Goal: Task Accomplishment & Management: Use online tool/utility

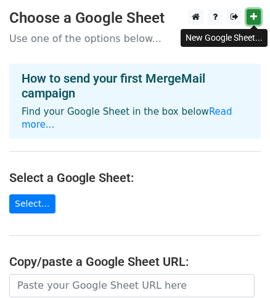
click at [255, 19] on icon at bounding box center [254, 16] width 7 height 9
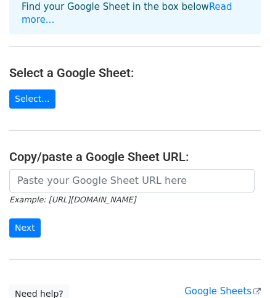
scroll to position [111, 0]
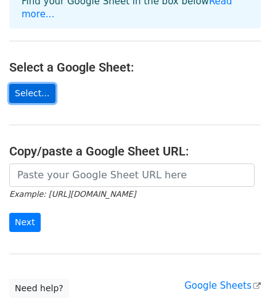
click at [23, 84] on link "Select..." at bounding box center [32, 93] width 46 height 19
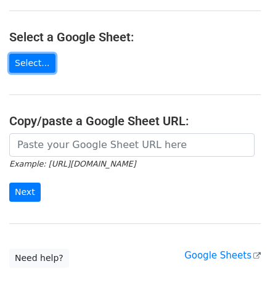
scroll to position [193, 0]
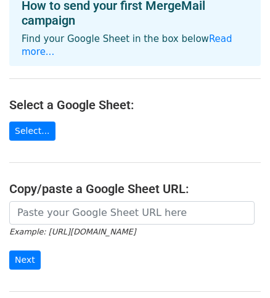
scroll to position [72, 0]
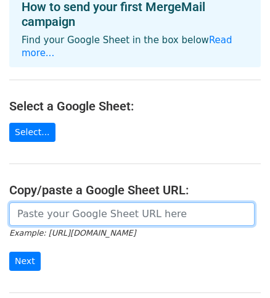
paste input "[URL][DOMAIN_NAME]"
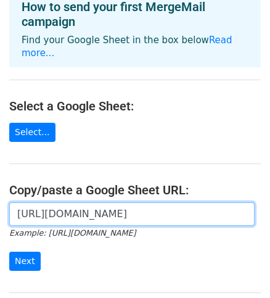
scroll to position [128, 0]
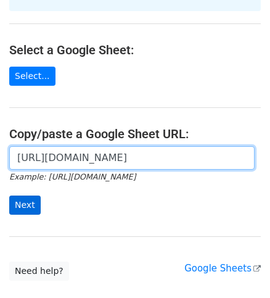
type input "[URL][DOMAIN_NAME]"
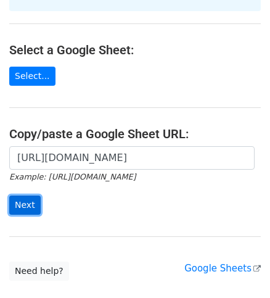
click at [32, 196] on input "Next" at bounding box center [24, 205] width 31 height 19
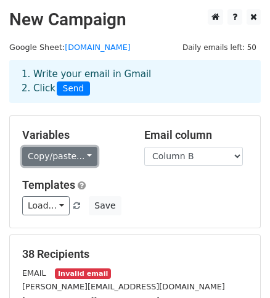
click at [75, 154] on link "Copy/paste..." at bounding box center [59, 156] width 75 height 19
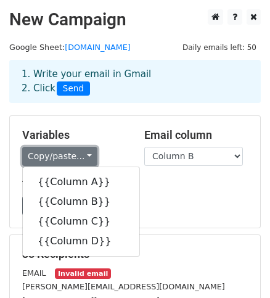
scroll to position [56, 0]
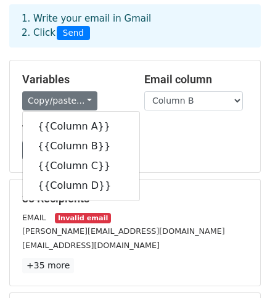
click at [175, 126] on h5 "Templates" at bounding box center [135, 130] width 226 height 14
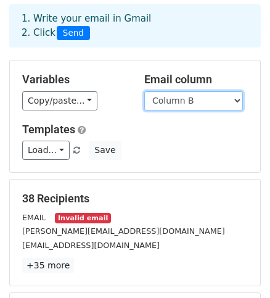
click at [181, 104] on select "Column A Column B Column C Column D" at bounding box center [194, 100] width 99 height 19
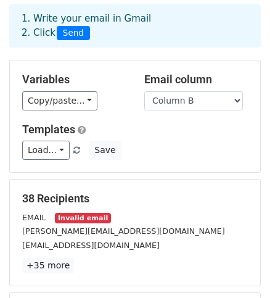
click at [116, 108] on div "Copy/paste... {{Column A}} {{Column B}} {{Column C}} {{Column D}}" at bounding box center [74, 100] width 104 height 19
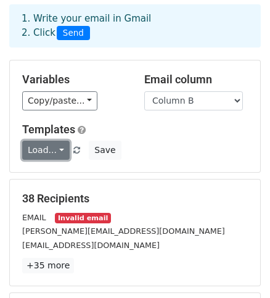
click at [56, 146] on link "Load..." at bounding box center [46, 150] width 48 height 19
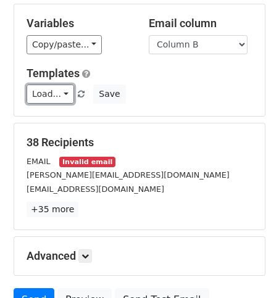
scroll to position [168, 0]
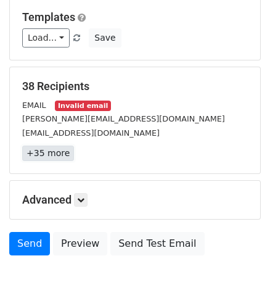
click at [56, 151] on link "+35 more" at bounding box center [48, 153] width 52 height 15
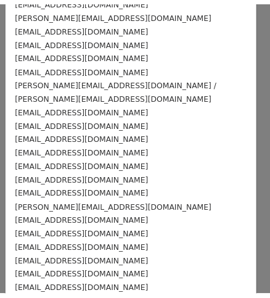
scroll to position [0, 0]
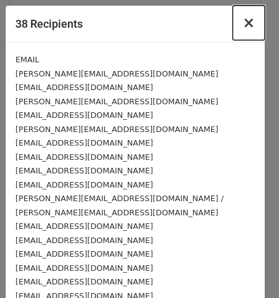
click at [243, 27] on span "×" at bounding box center [249, 22] width 12 height 17
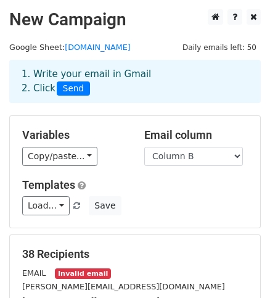
scroll to position [56, 0]
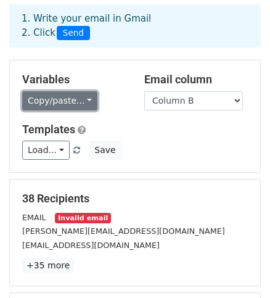
click at [69, 91] on link "Copy/paste..." at bounding box center [59, 100] width 75 height 19
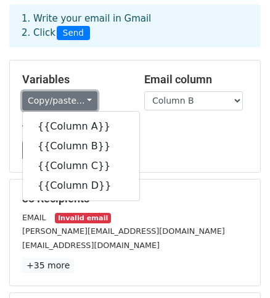
click at [81, 97] on link "Copy/paste..." at bounding box center [59, 100] width 75 height 19
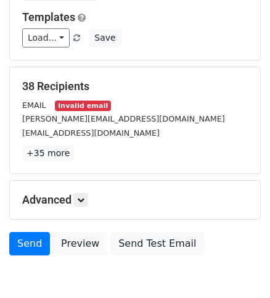
scroll to position [228, 0]
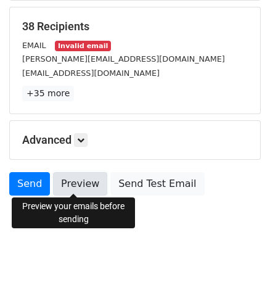
click at [96, 180] on link "Preview" at bounding box center [80, 183] width 54 height 23
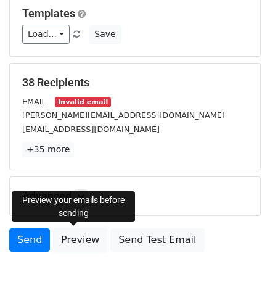
scroll to position [115, 0]
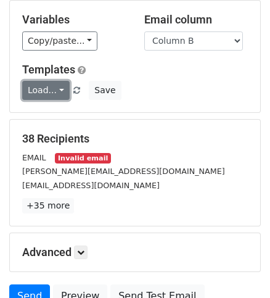
click at [54, 88] on link "Load..." at bounding box center [46, 90] width 48 height 19
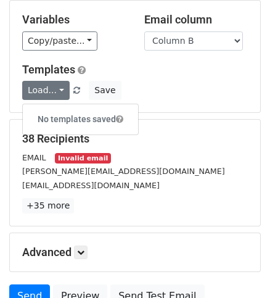
click at [69, 120] on h6 "No templates saved" at bounding box center [80, 119] width 115 height 20
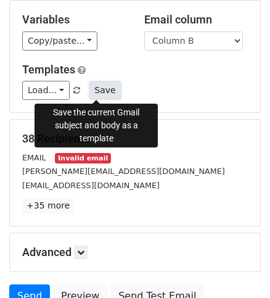
click at [93, 92] on button "Save" at bounding box center [105, 90] width 32 height 19
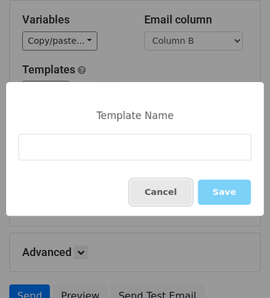
click at [180, 188] on button "Cancel" at bounding box center [161, 192] width 62 height 25
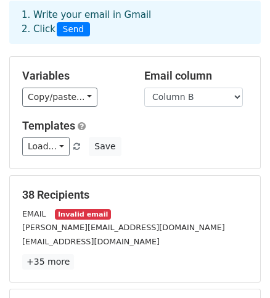
scroll to position [4, 0]
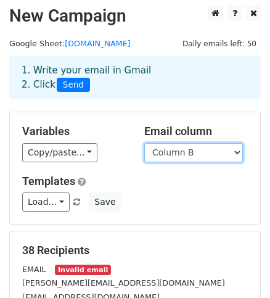
click at [159, 145] on select "Column A Column B Column C Column D" at bounding box center [194, 152] width 99 height 19
select select "Column A"
click at [145, 143] on select "Column A Column B Column C Column D" at bounding box center [194, 152] width 99 height 19
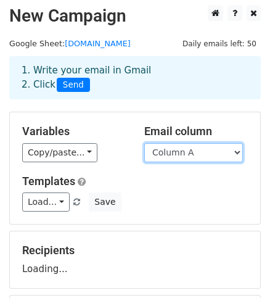
click at [191, 156] on select "Column A Column B Column C Column D" at bounding box center [194, 152] width 99 height 19
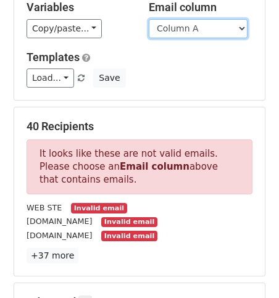
scroll to position [128, 0]
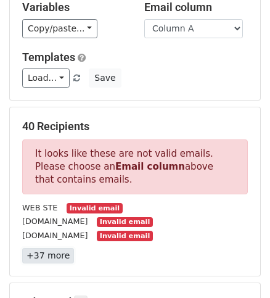
click at [54, 253] on link "+37 more" at bounding box center [48, 255] width 52 height 15
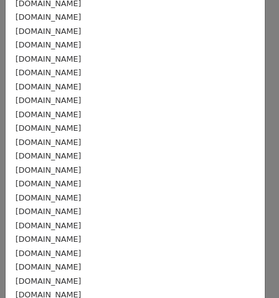
scroll to position [0, 0]
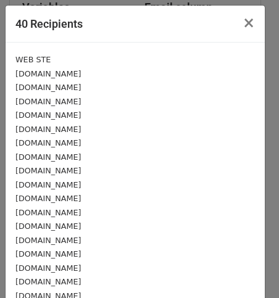
click at [46, 56] on div "WEB STE" at bounding box center [135, 59] width 240 height 14
drag, startPoint x: 46, startPoint y: 56, endPoint x: 48, endPoint y: 62, distance: 7.2
click at [48, 62] on div "WEB STE" at bounding box center [135, 59] width 240 height 14
click at [47, 62] on div "WEB STE" at bounding box center [135, 59] width 240 height 14
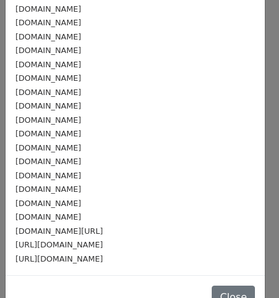
scroll to position [382, 0]
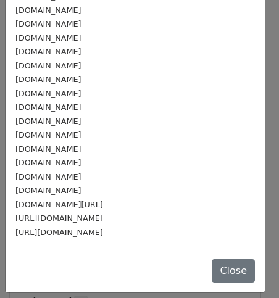
click at [85, 232] on div "https://www.facebook.com/p/Jefferson-Plumbing-100057377442734/" at bounding box center [135, 232] width 240 height 14
click at [82, 231] on div "https://www.facebook.com/p/Jefferson-Plumbing-100057377442734/" at bounding box center [135, 232] width 240 height 14
drag, startPoint x: 82, startPoint y: 231, endPoint x: 28, endPoint y: 206, distance: 59.1
drag, startPoint x: 28, startPoint y: 206, endPoint x: 14, endPoint y: 206, distance: 13.6
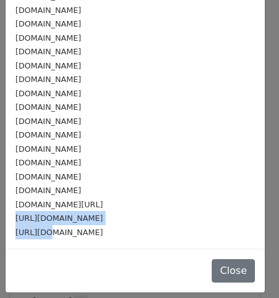
drag, startPoint x: 41, startPoint y: 212, endPoint x: 11, endPoint y: 201, distance: 32.5
drag, startPoint x: 88, startPoint y: 240, endPoint x: 16, endPoint y: 185, distance: 90.8
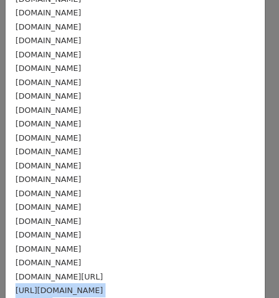
scroll to position [262, 0]
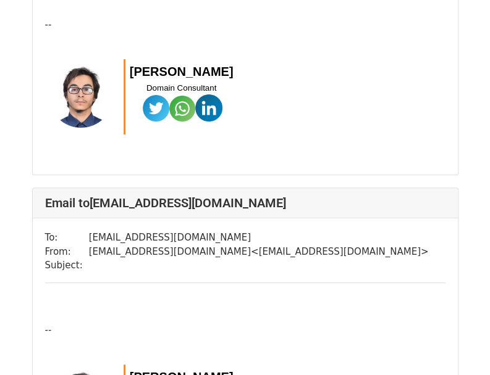
scroll to position [9078, 0]
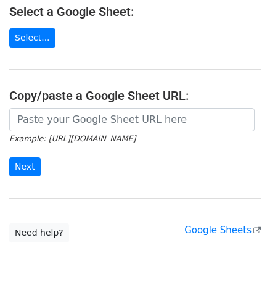
scroll to position [168, 0]
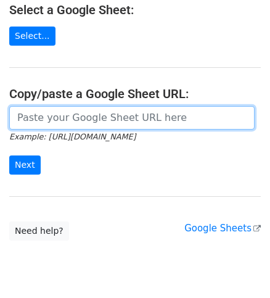
paste input "https://docs.google.com/spreadsheets/d/1eRpp5l-0O_019-4mws9jI-vYvgF80CbJxgmLL26…"
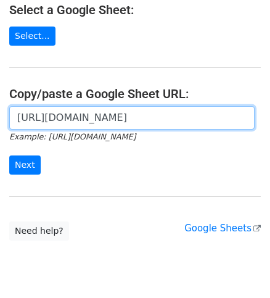
scroll to position [0, 246]
type input "https://docs.google.com/spreadsheets/d/1eRpp5l-0O_019-4mws9jI-vYvgF80CbJxgmLL26…"
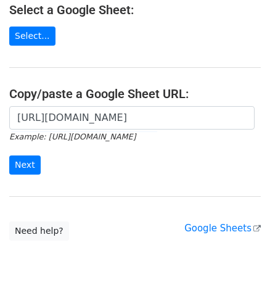
scroll to position [0, 0]
click at [30, 140] on form "https://docs.google.com/spreadsheets/d/1eRpp5l-0O_019-4mws9jI-vYvgF80CbJxgmLL26…" at bounding box center [135, 140] width 252 height 69
click at [28, 156] on input "Next" at bounding box center [24, 165] width 31 height 19
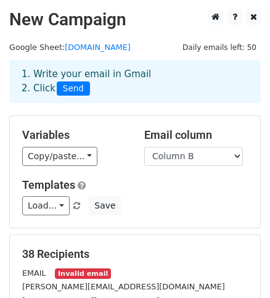
click at [67, 165] on div "Variables Copy/paste... {{Column A}} {{Column B}} {{Column C}} {{Column D}}" at bounding box center [74, 147] width 122 height 38
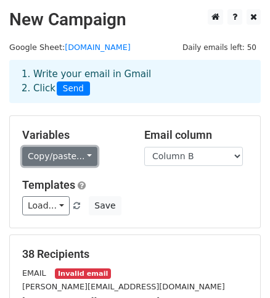
click at [69, 162] on link "Copy/paste..." at bounding box center [59, 156] width 75 height 19
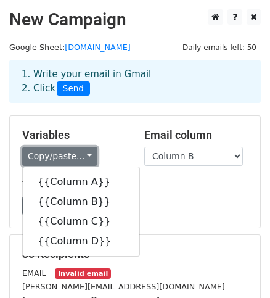
click at [69, 162] on link "Copy/paste..." at bounding box center [59, 156] width 75 height 19
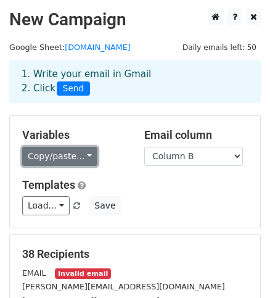
click at [69, 162] on link "Copy/paste..." at bounding box center [59, 156] width 75 height 19
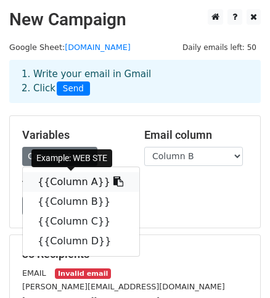
click at [67, 177] on link "{{Column A}}" at bounding box center [81, 182] width 117 height 20
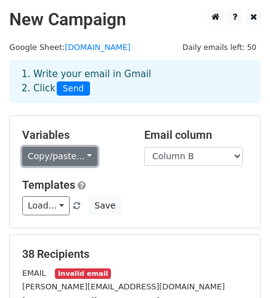
click at [51, 150] on link "Copy/paste..." at bounding box center [59, 156] width 75 height 19
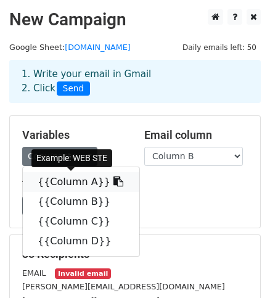
click at [58, 174] on link "{{Column A}}" at bounding box center [81, 182] width 117 height 20
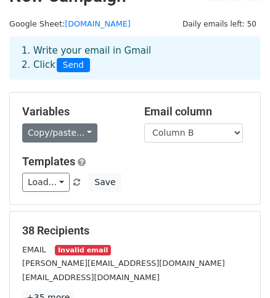
scroll to position [27, 0]
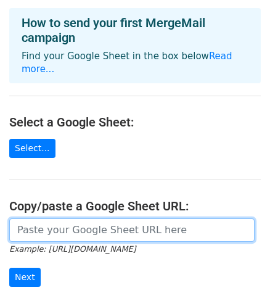
scroll to position [168, 0]
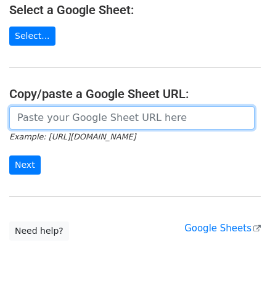
paste input "[URL][DOMAIN_NAME]"
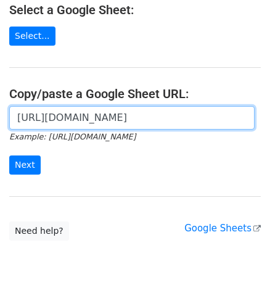
scroll to position [0, 246]
type input "[URL][DOMAIN_NAME]"
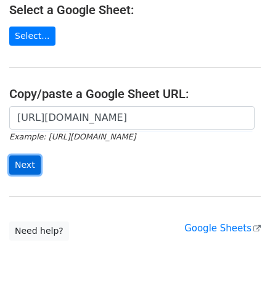
click at [17, 156] on input "Next" at bounding box center [24, 165] width 31 height 19
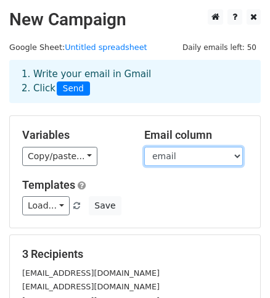
click at [208, 157] on select "name email" at bounding box center [194, 156] width 99 height 19
click at [172, 159] on select "name email" at bounding box center [194, 156] width 99 height 19
click at [145, 147] on select "name email" at bounding box center [194, 156] width 99 height 19
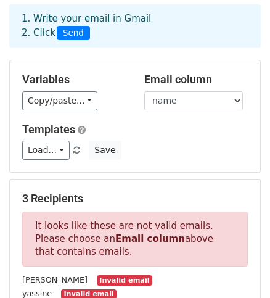
scroll to position [112, 0]
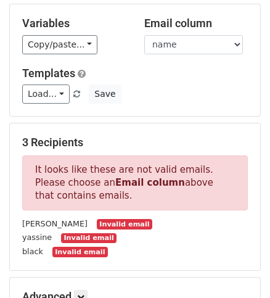
click at [174, 54] on div "Variables Copy/paste... {{name}} {{email}} Email column name email Templates Lo…" at bounding box center [135, 60] width 251 height 112
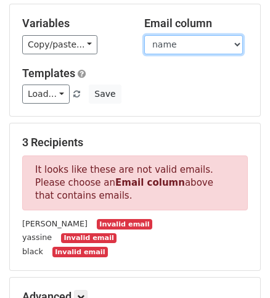
click at [172, 48] on select "name email" at bounding box center [194, 44] width 99 height 19
select select "email"
click at [145, 35] on select "name email" at bounding box center [194, 44] width 99 height 19
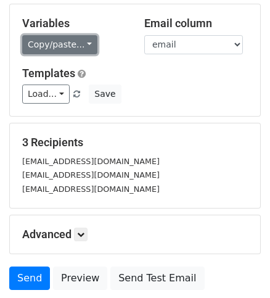
click at [78, 44] on link "Copy/paste..." at bounding box center [59, 44] width 75 height 19
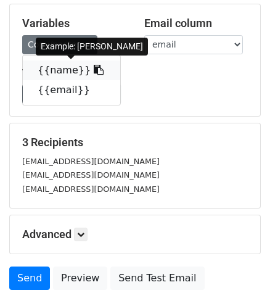
click at [59, 74] on link "{{name}}" at bounding box center [72, 71] width 98 height 20
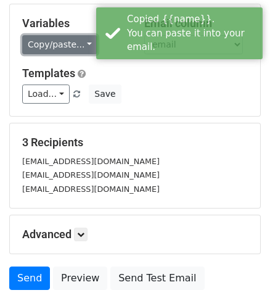
click at [40, 47] on link "Copy/paste..." at bounding box center [59, 44] width 75 height 19
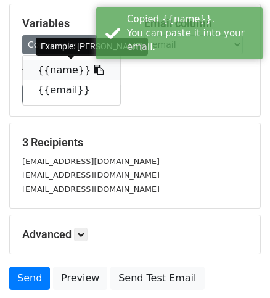
click at [52, 70] on link "{{name}}" at bounding box center [72, 71] width 98 height 20
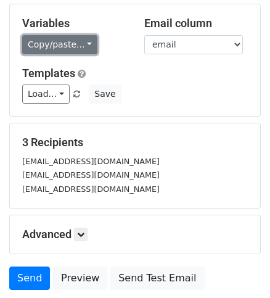
click at [70, 46] on link "Copy/paste..." at bounding box center [59, 44] width 75 height 19
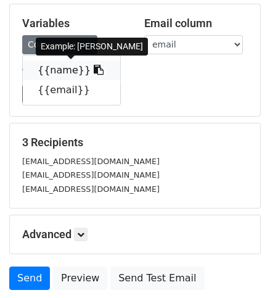
click at [61, 72] on link "{{name}}" at bounding box center [72, 71] width 98 height 20
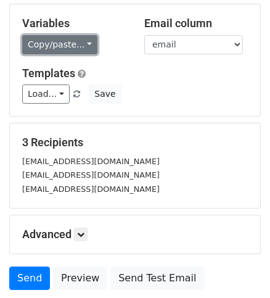
click at [83, 46] on link "Copy/paste..." at bounding box center [59, 44] width 75 height 19
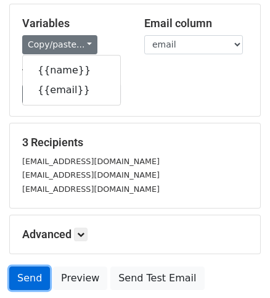
click at [28, 274] on link "Send" at bounding box center [29, 278] width 41 height 23
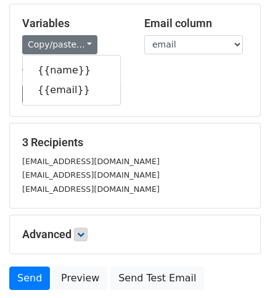
scroll to position [168, 0]
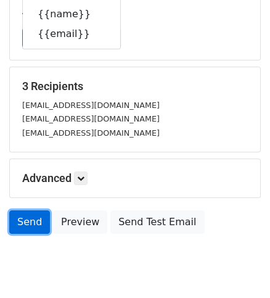
click at [30, 218] on link "Send" at bounding box center [29, 222] width 41 height 23
click at [34, 222] on link "Send" at bounding box center [29, 222] width 41 height 23
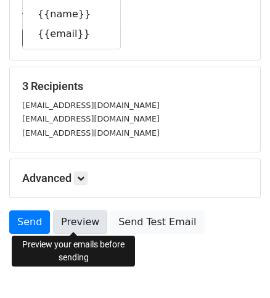
click at [61, 222] on link "Preview" at bounding box center [80, 222] width 54 height 23
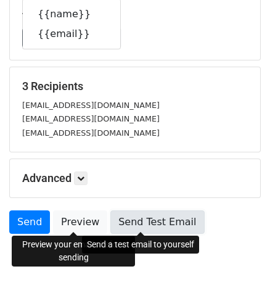
click at [157, 223] on link "Send Test Email" at bounding box center [158, 222] width 94 height 23
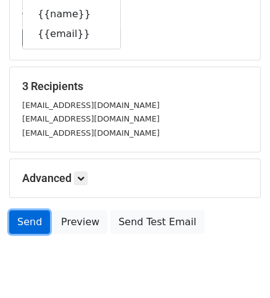
click at [30, 217] on link "Send" at bounding box center [29, 222] width 41 height 23
click at [31, 222] on link "Send" at bounding box center [29, 222] width 41 height 23
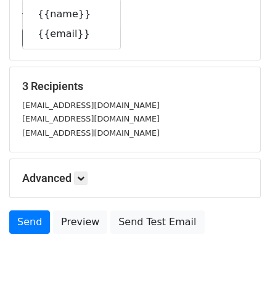
drag, startPoint x: 31, startPoint y: 222, endPoint x: 7, endPoint y: 226, distance: 23.9
click at [7, 226] on div "Send Preview Send Test Email" at bounding box center [135, 226] width 270 height 30
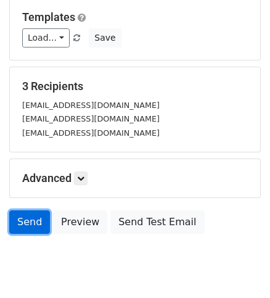
click at [29, 220] on link "Send" at bounding box center [29, 222] width 41 height 23
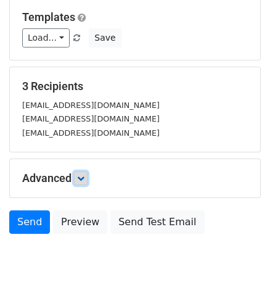
click at [80, 178] on icon at bounding box center [80, 178] width 7 height 7
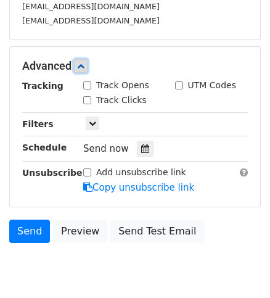
scroll to position [56, 0]
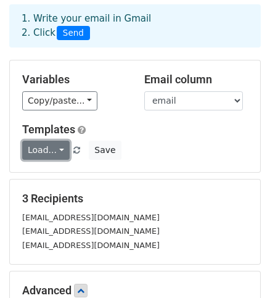
click at [54, 146] on link "Load..." at bounding box center [46, 150] width 48 height 19
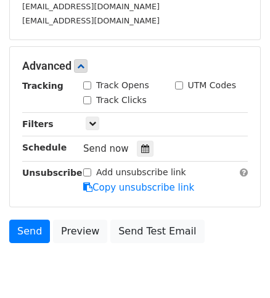
scroll to position [327, 0]
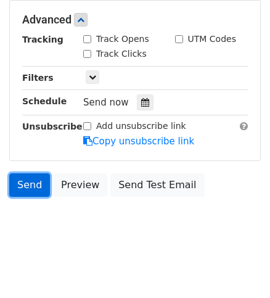
click at [34, 179] on link "Send" at bounding box center [29, 185] width 41 height 23
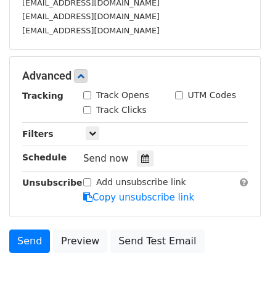
click at [177, 91] on input "UTM Codes" at bounding box center [179, 95] width 8 height 8
checkbox input "true"
click at [101, 89] on label "Track Opens" at bounding box center [122, 95] width 53 height 13
click at [91, 91] on input "Track Opens" at bounding box center [87, 95] width 8 height 8
checkbox input "true"
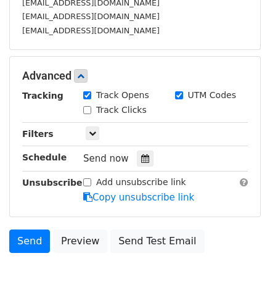
click at [86, 106] on input "Track Clicks" at bounding box center [87, 110] width 8 height 8
checkbox input "true"
click at [157, 48] on div "3 Recipients yasserlakehal01@gmail.com yassinehan645@gmail.com blckteno@gmail.c…" at bounding box center [135, 7] width 252 height 86
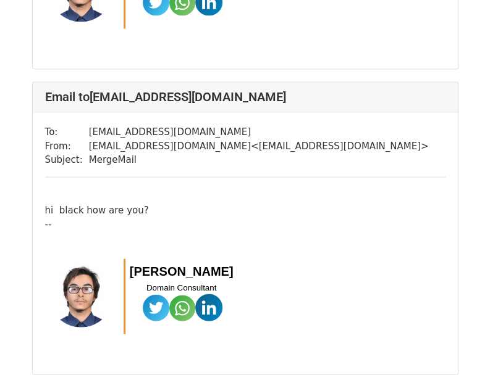
scroll to position [725, 0]
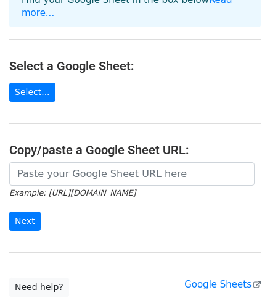
scroll to position [193, 0]
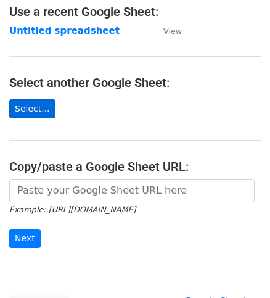
scroll to position [82, 0]
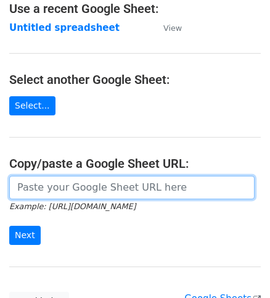
click at [44, 188] on input "url" at bounding box center [132, 187] width 246 height 23
paste input "[URL][DOMAIN_NAME]"
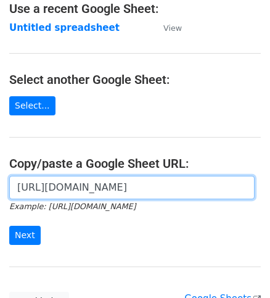
scroll to position [0, 249]
type input "https://docs.google.com/spreadsheets/d/1KgRvja1b1O_azFyEy-gQM7jV3P7rUYSEcjivNEz…"
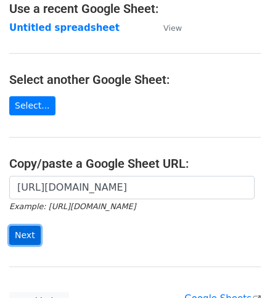
scroll to position [0, 0]
click at [25, 232] on input "Next" at bounding box center [24, 235] width 31 height 19
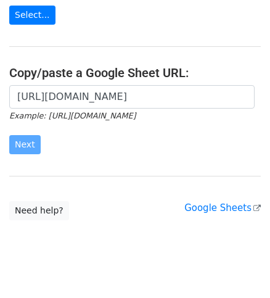
scroll to position [175, 0]
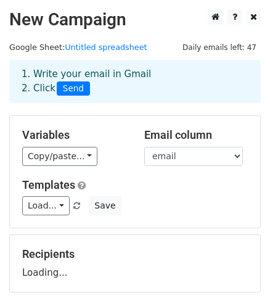
scroll to position [5, 0]
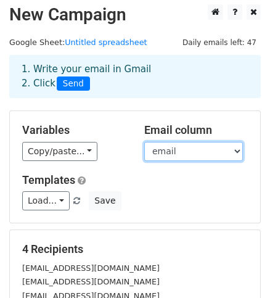
click at [167, 152] on select "name email" at bounding box center [194, 151] width 99 height 19
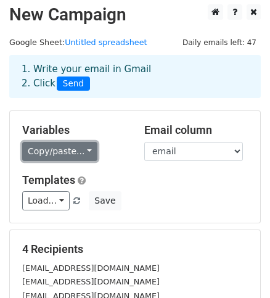
click at [73, 149] on link "Copy/paste..." at bounding box center [59, 151] width 75 height 19
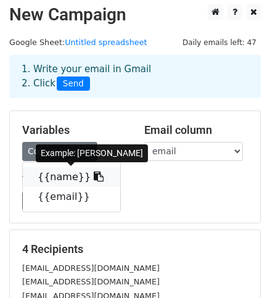
click at [94, 172] on icon at bounding box center [99, 177] width 10 height 10
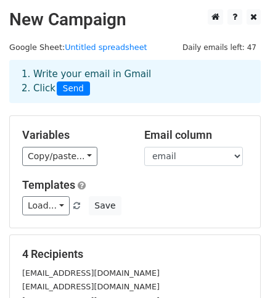
scroll to position [224, 0]
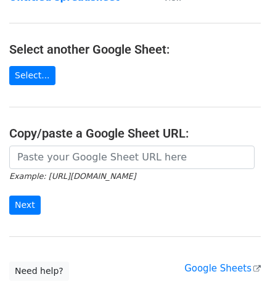
scroll to position [168, 0]
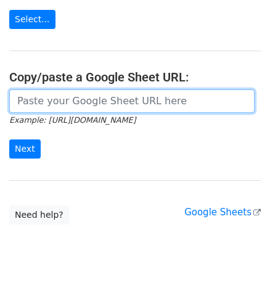
click at [54, 94] on input "url" at bounding box center [132, 101] width 246 height 23
drag, startPoint x: 54, startPoint y: 94, endPoint x: 24, endPoint y: 102, distance: 31.3
click at [24, 102] on input "url" at bounding box center [132, 101] width 246 height 23
type input "[URL][DOMAIN_NAME]"
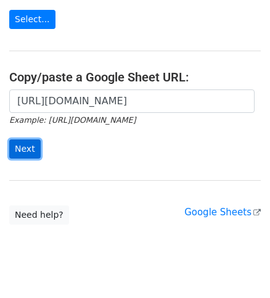
click at [27, 140] on input "Next" at bounding box center [24, 149] width 31 height 19
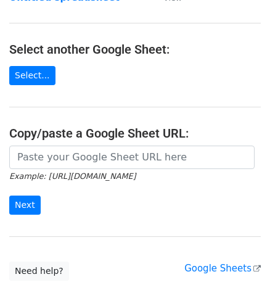
scroll to position [168, 0]
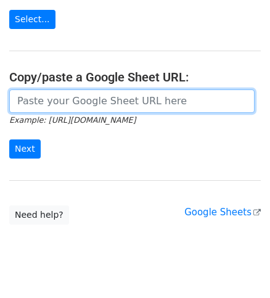
click at [56, 104] on input "url" at bounding box center [132, 101] width 246 height 23
paste input "[URL][DOMAIN_NAME]"
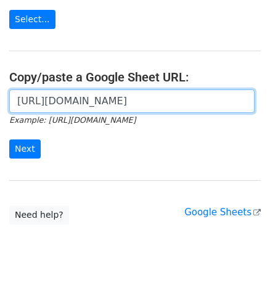
scroll to position [0, 249]
type input "https://docs.google.com/spreadsheets/d/1KgRvja1b1O_azFyEy-gQM7jV3P7rUYSEcjivNEz…"
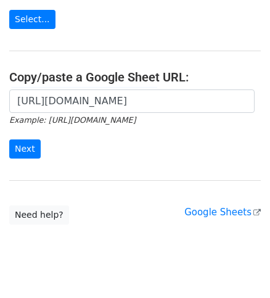
click at [47, 149] on form "https://docs.google.com/spreadsheets/d/1KgRvja1b1O_azFyEy-gQM7jV3P7rUYSEcjivNEz…" at bounding box center [135, 124] width 252 height 69
click at [30, 140] on input "Next" at bounding box center [24, 149] width 31 height 19
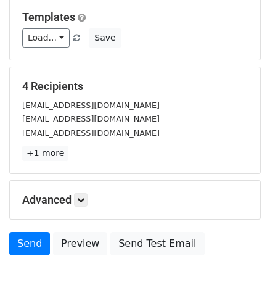
scroll to position [224, 0]
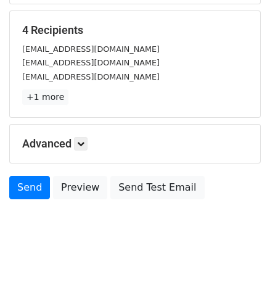
click at [86, 149] on div "Advanced Tracking Track Opens UTM Codes Track Clicks Filters Only include sprea…" at bounding box center [135, 144] width 251 height 38
click at [85, 140] on icon at bounding box center [80, 143] width 7 height 7
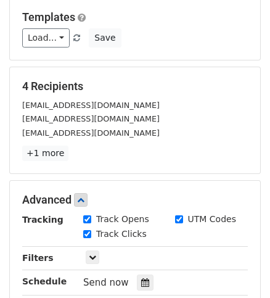
scroll to position [0, 0]
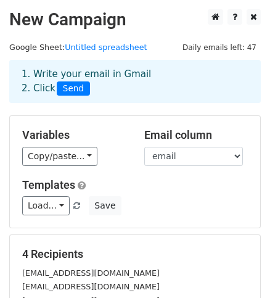
click at [67, 93] on span "Send" at bounding box center [73, 89] width 33 height 15
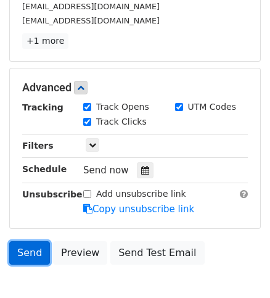
click at [34, 241] on link "Send" at bounding box center [29, 252] width 41 height 23
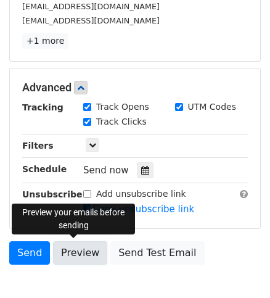
click at [82, 247] on link "Preview" at bounding box center [80, 252] width 54 height 23
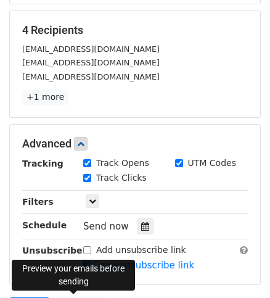
scroll to position [0, 0]
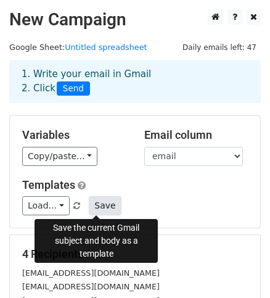
click at [96, 200] on button "Save" at bounding box center [105, 205] width 32 height 19
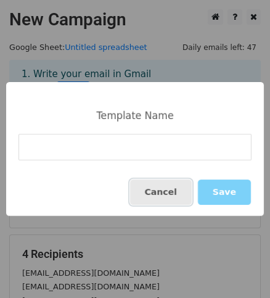
click at [187, 198] on button "Cancel" at bounding box center [161, 192] width 62 height 25
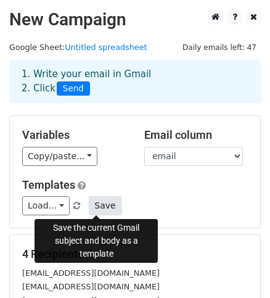
click at [89, 208] on button "Save" at bounding box center [105, 205] width 32 height 19
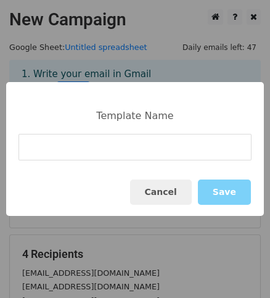
click at [70, 143] on input at bounding box center [135, 147] width 233 height 27
type input "n"
click at [221, 196] on button "Save" at bounding box center [224, 192] width 53 height 25
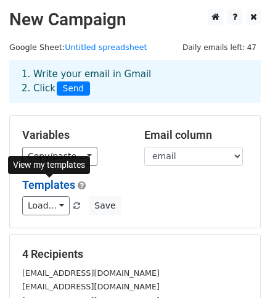
scroll to position [168, 0]
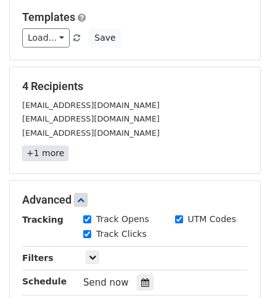
click at [38, 157] on link "+1 more" at bounding box center [45, 153] width 46 height 15
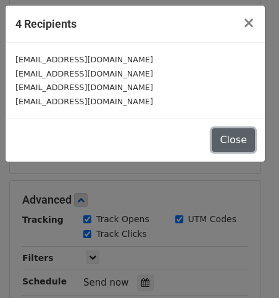
click at [224, 138] on button "Close" at bounding box center [233, 139] width 43 height 23
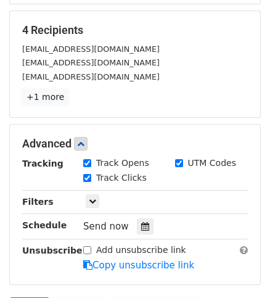
scroll to position [280, 0]
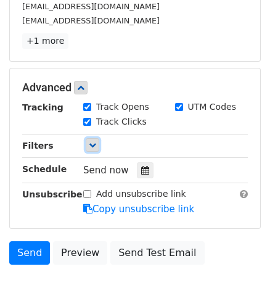
click at [93, 143] on icon at bounding box center [92, 144] width 7 height 7
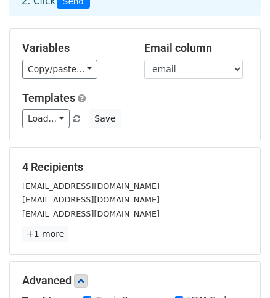
scroll to position [0, 0]
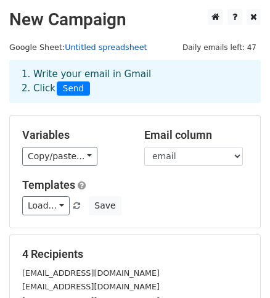
click at [80, 44] on link "Untitled spreadsheet" at bounding box center [106, 47] width 82 height 9
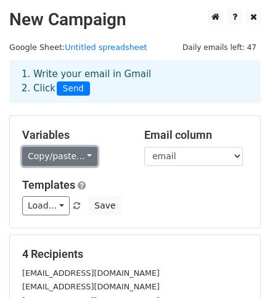
click at [80, 159] on link "Copy/paste..." at bounding box center [59, 156] width 75 height 19
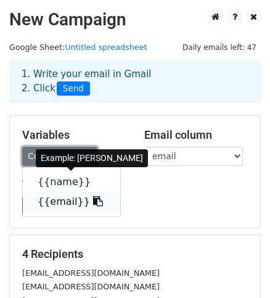
scroll to position [56, 0]
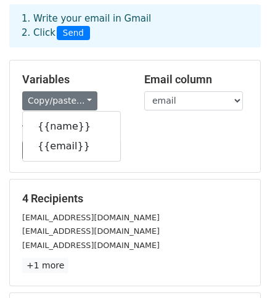
click at [245, 98] on div "Email column name email" at bounding box center [196, 92] width 122 height 38
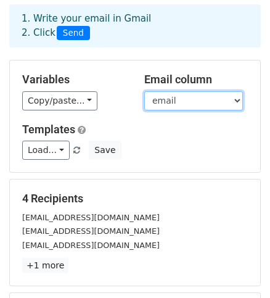
click at [240, 99] on select "name email" at bounding box center [194, 100] width 99 height 19
click at [145, 91] on select "name email" at bounding box center [194, 100] width 99 height 19
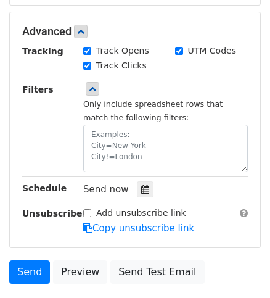
scroll to position [424, 0]
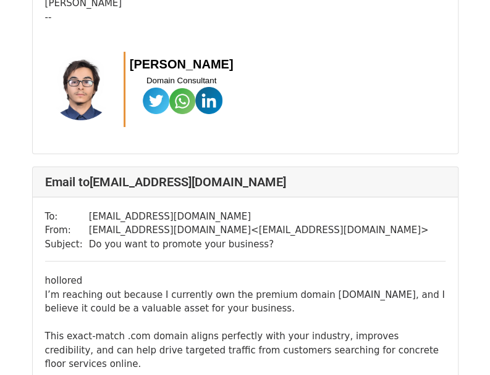
scroll to position [1585, 0]
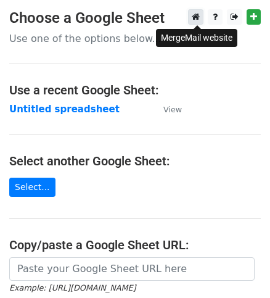
click at [198, 14] on icon at bounding box center [196, 16] width 8 height 9
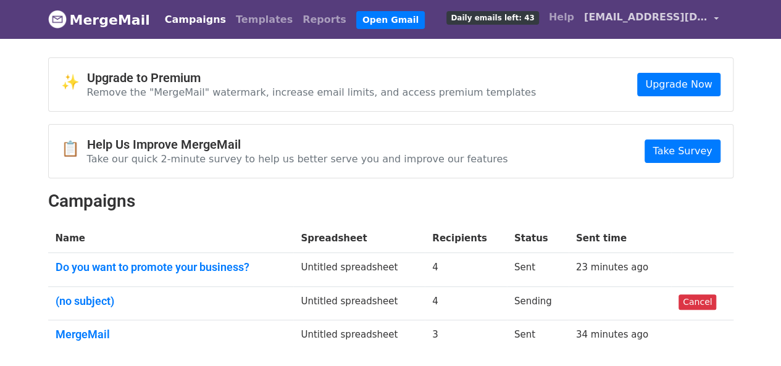
click at [716, 17] on link "[EMAIL_ADDRESS][DOMAIN_NAME]" at bounding box center [651, 19] width 145 height 29
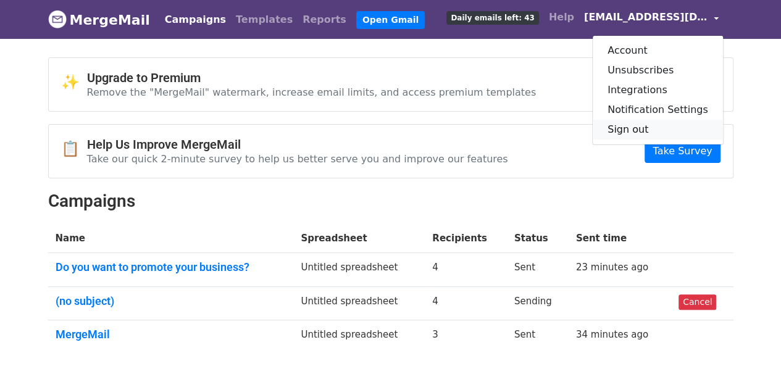
click at [643, 132] on link "Sign out" at bounding box center [658, 130] width 130 height 20
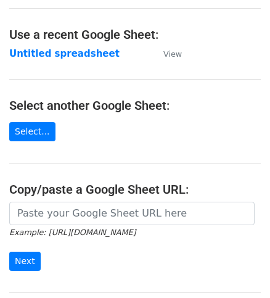
scroll to position [168, 0]
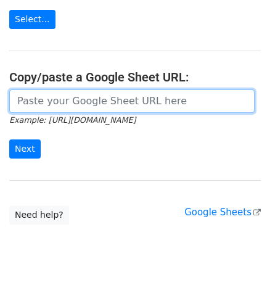
paste input "https://docs.google.com/spreadsheets/d/1KgRvja1b1O_azFyEy-gQM7jV3P7rUYSEcjivNEz…"
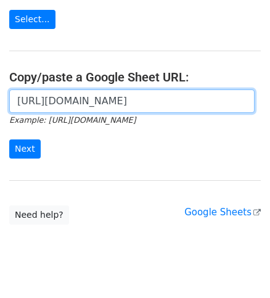
scroll to position [0, 246]
type input "https://docs.google.com/spreadsheets/d/1KgRvja1b1O_azFyEy-gQM7jV3P7rUYSEcjivNEz…"
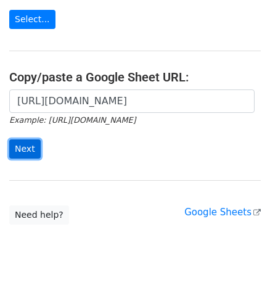
click at [30, 141] on input "Next" at bounding box center [24, 149] width 31 height 19
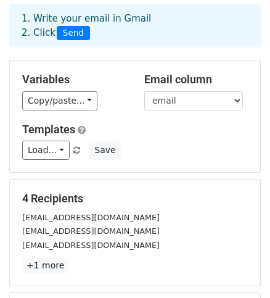
scroll to position [168, 0]
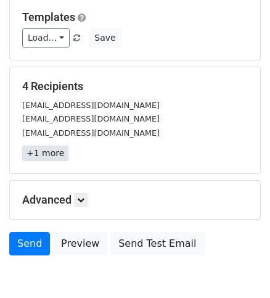
click at [58, 153] on link "+1 more" at bounding box center [45, 153] width 46 height 15
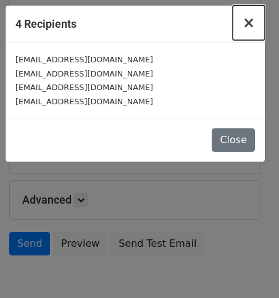
click at [248, 30] on span "×" at bounding box center [249, 22] width 12 height 17
